Goal: Information Seeking & Learning: Learn about a topic

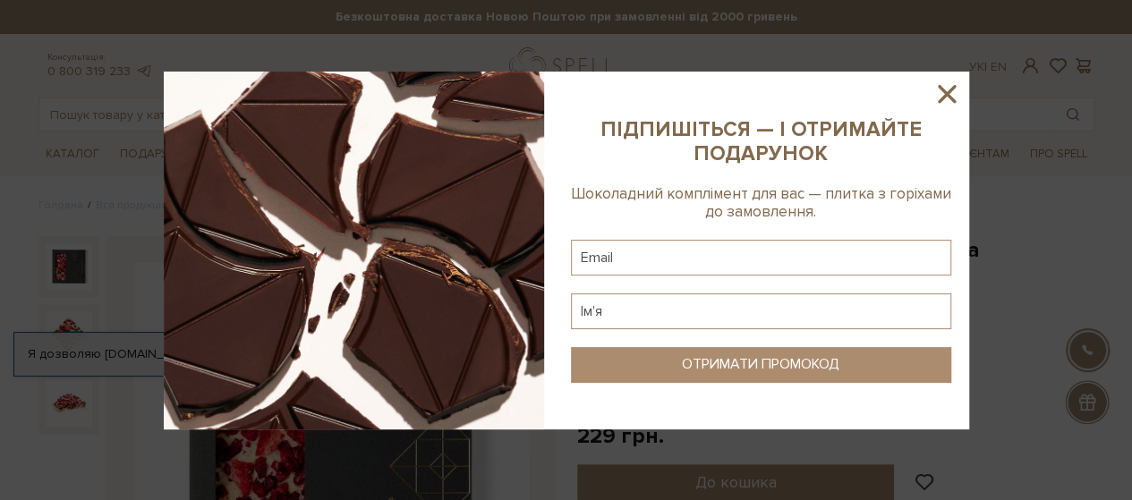
click at [946, 92] on icon at bounding box center [947, 94] width 18 height 18
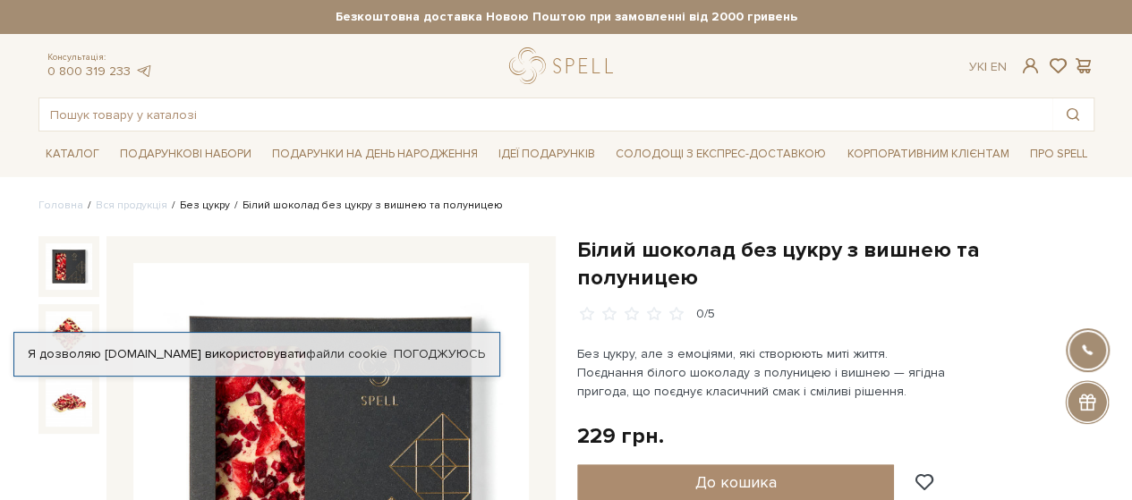
click at [207, 204] on link "Без цукру" at bounding box center [205, 205] width 50 height 13
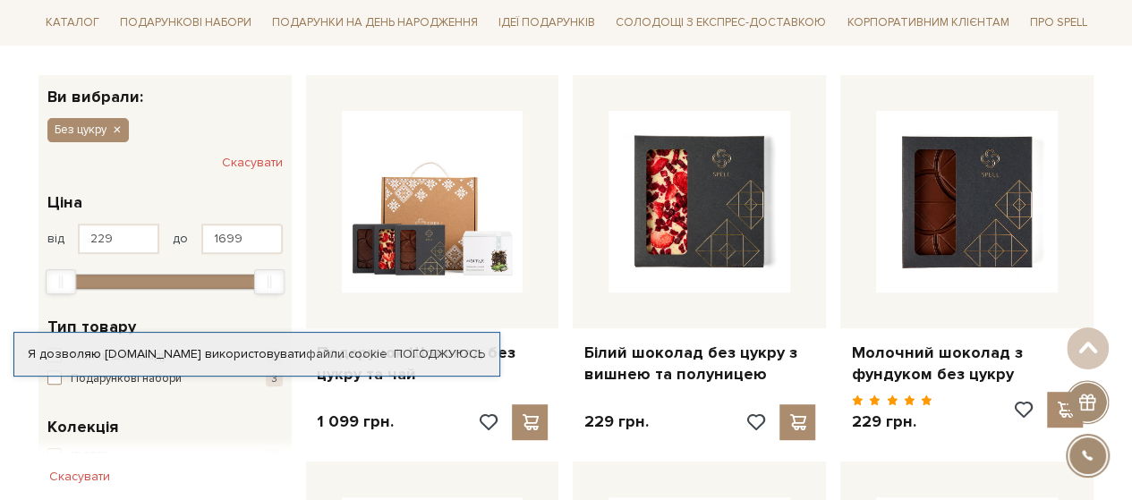
scroll to position [358, 0]
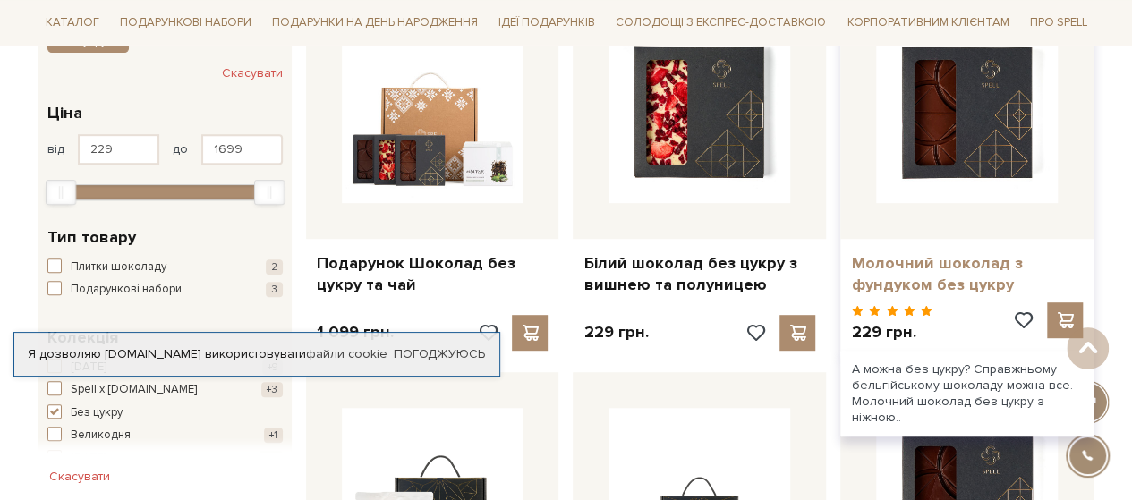
click at [950, 277] on link "Молочний шоколад з фундуком без цукру" at bounding box center [967, 274] width 232 height 42
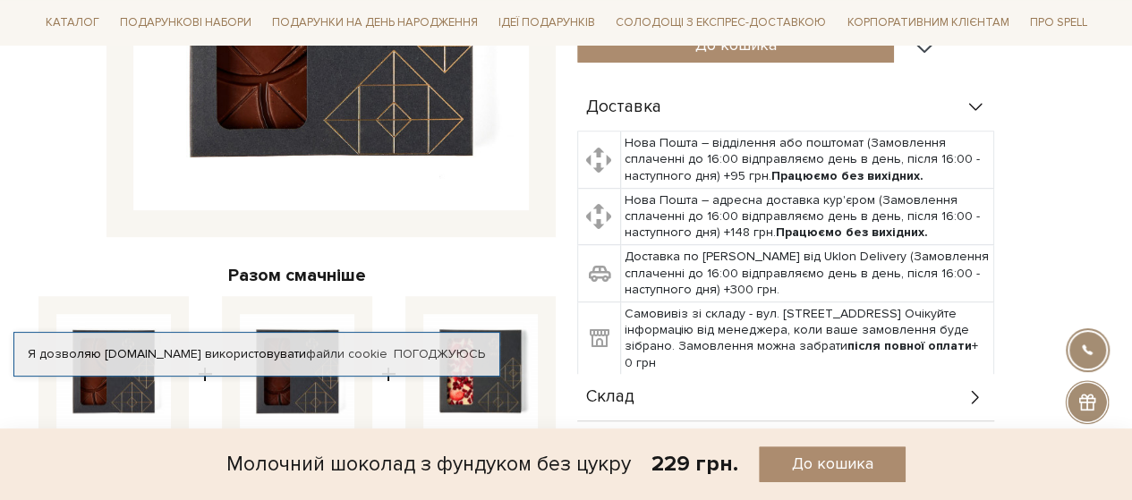
scroll to position [537, 0]
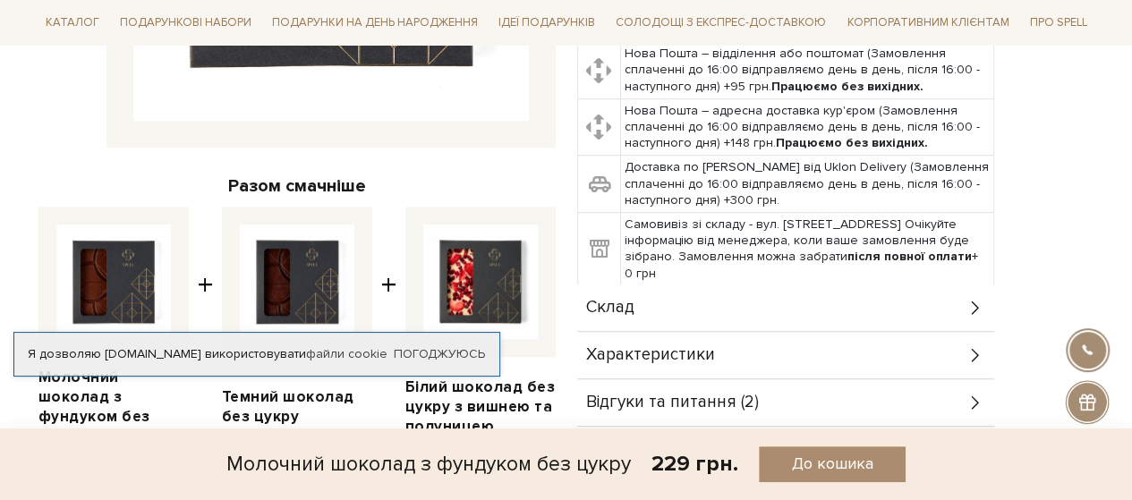
click at [964, 285] on div "Склад" at bounding box center [785, 308] width 417 height 47
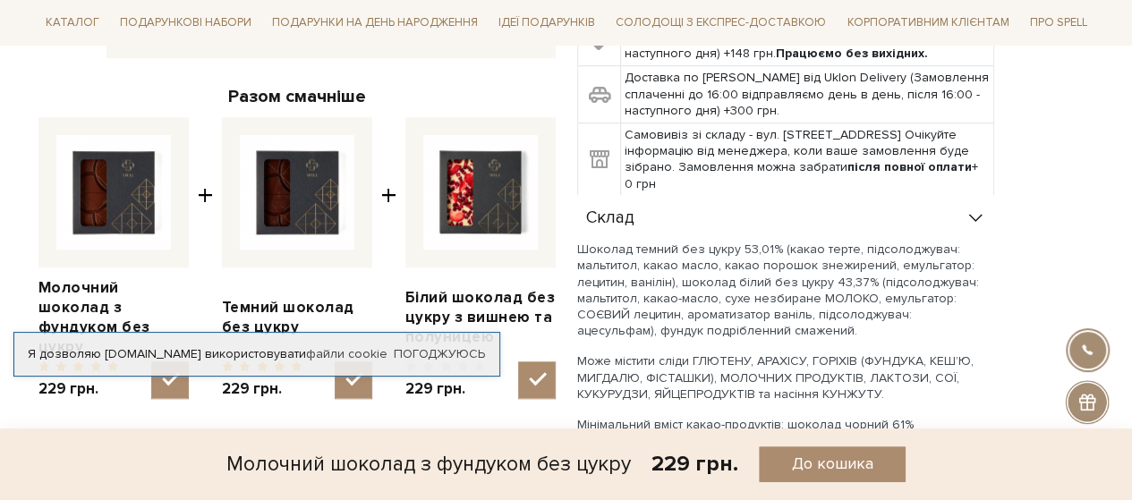
scroll to position [716, 0]
